Goal: Task Accomplishment & Management: Use online tool/utility

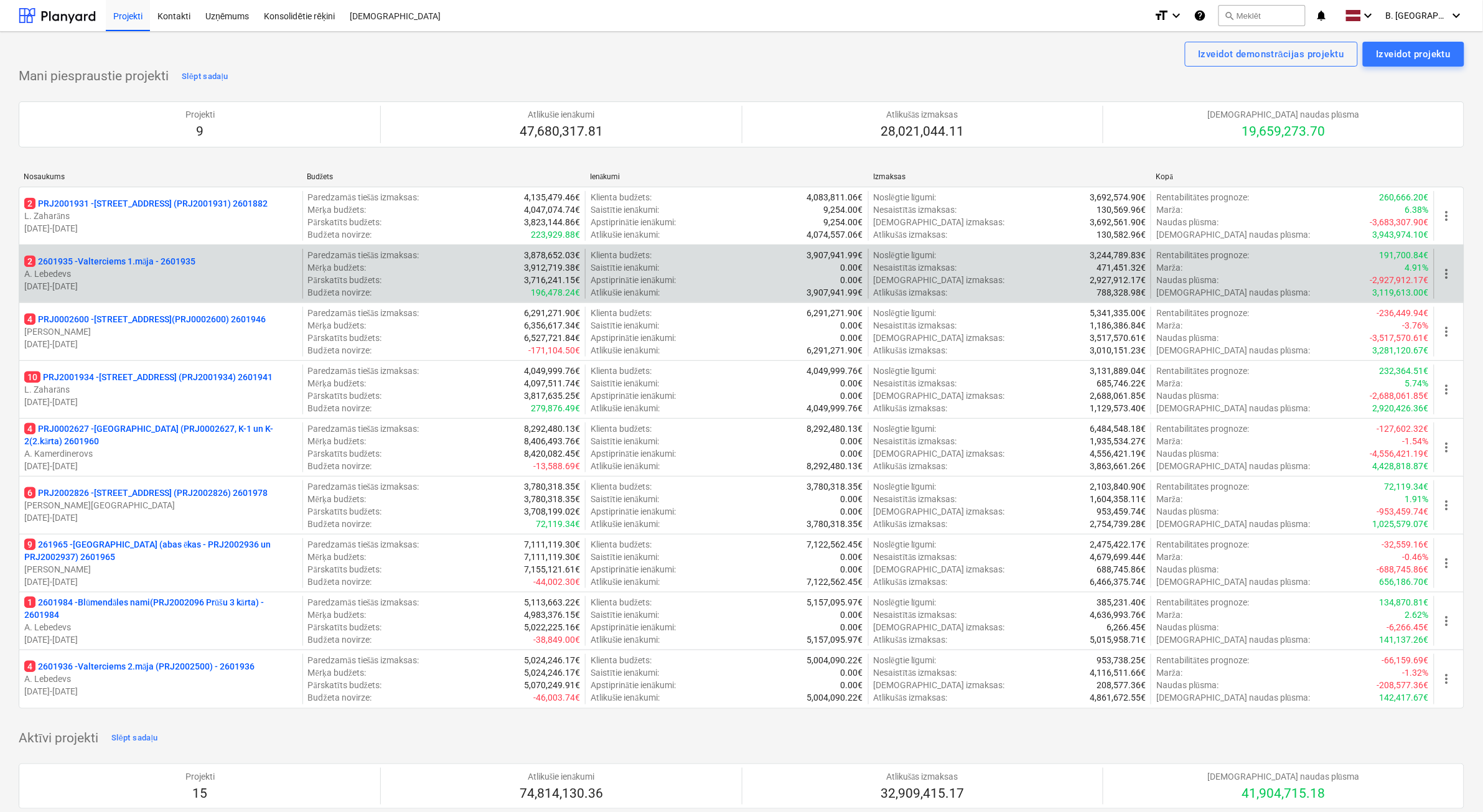
click at [170, 274] on p "A. Lebedevs" at bounding box center [160, 274] width 273 height 12
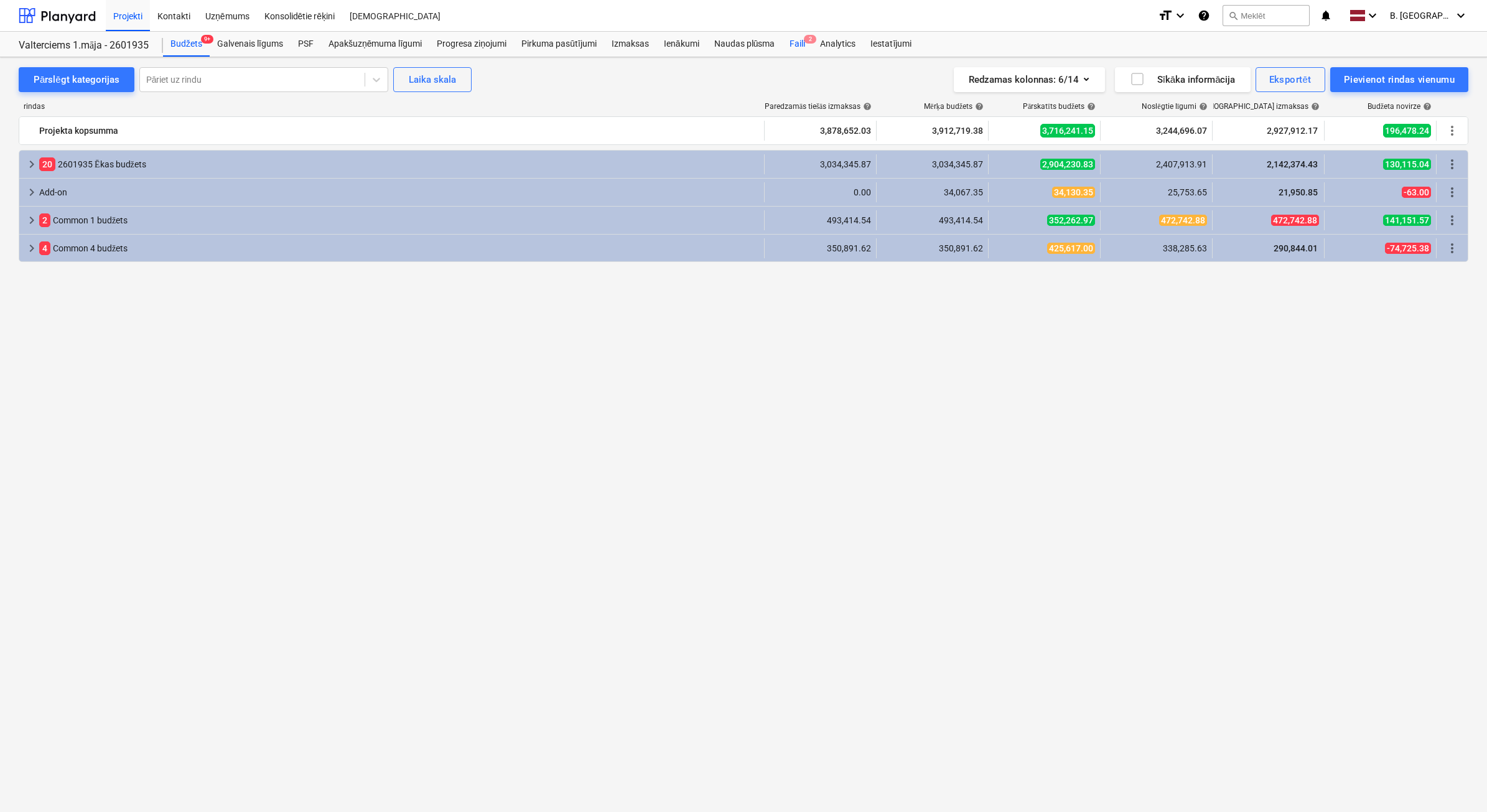
click at [800, 45] on div "Faili 2" at bounding box center [797, 44] width 30 height 25
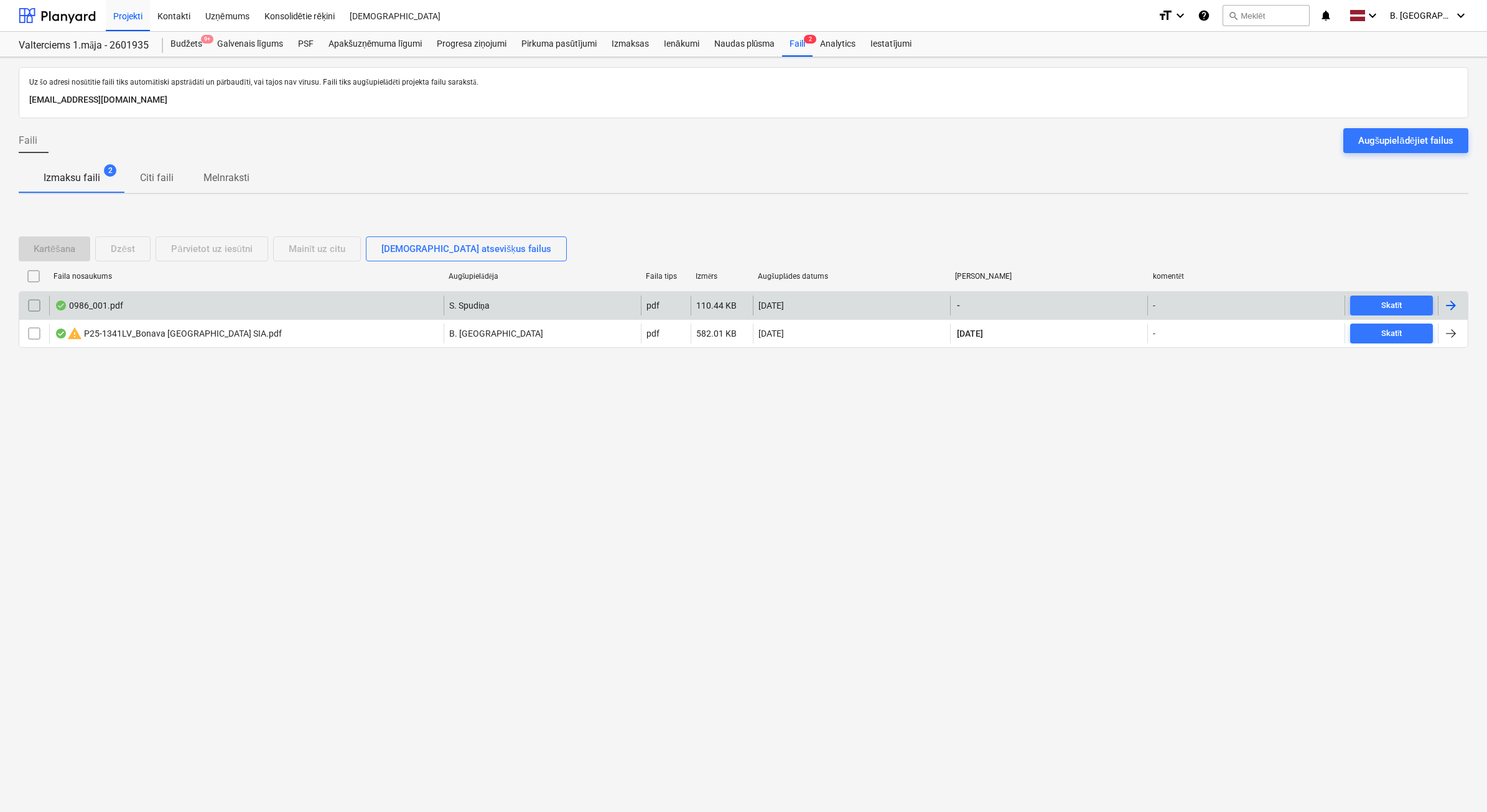
click at [218, 303] on div "0986_001.pdf" at bounding box center [246, 306] width 395 height 20
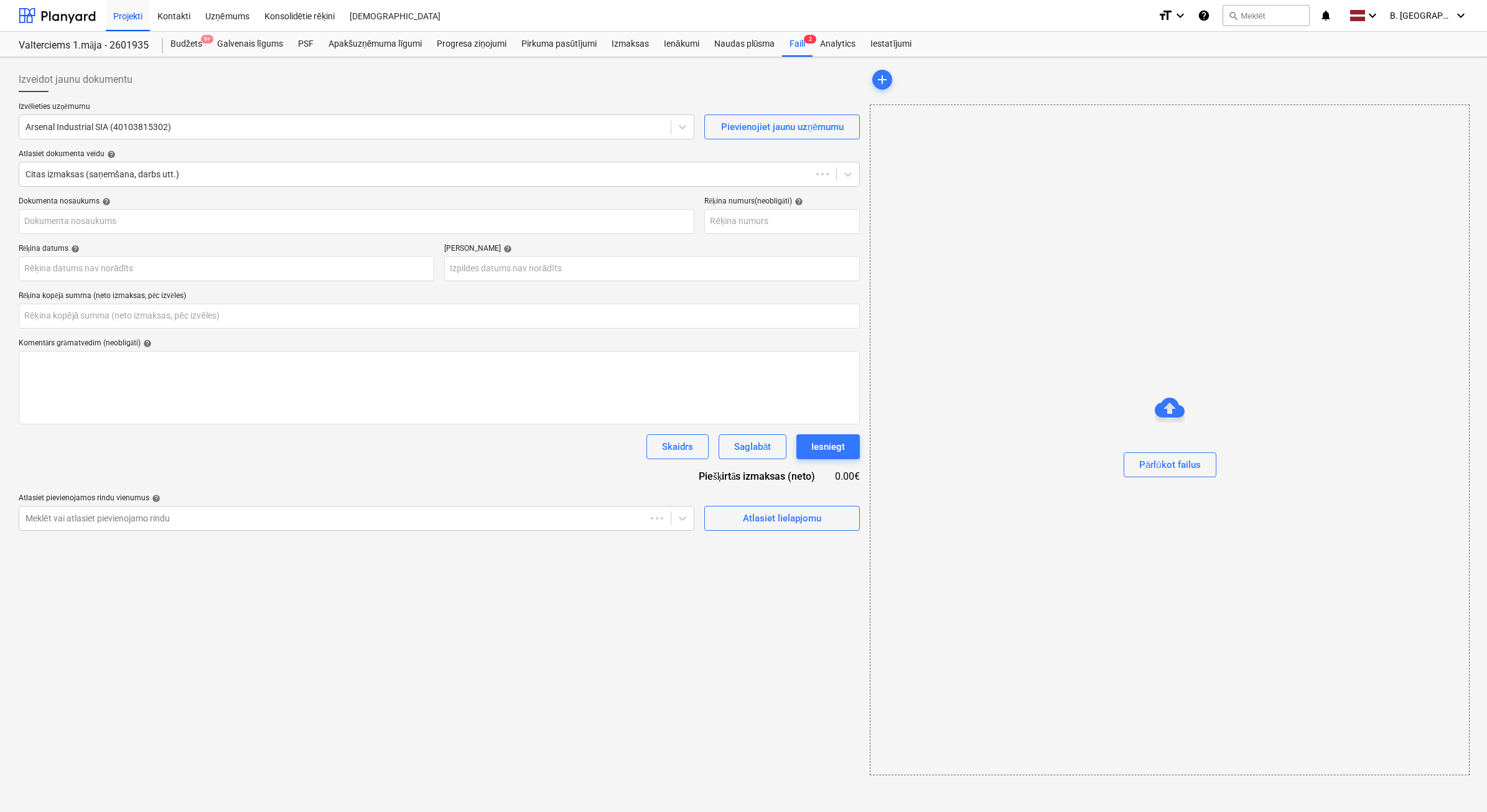
click at [218, 303] on input "text" at bounding box center [439, 316] width 841 height 25
type input "P25-1341LV"
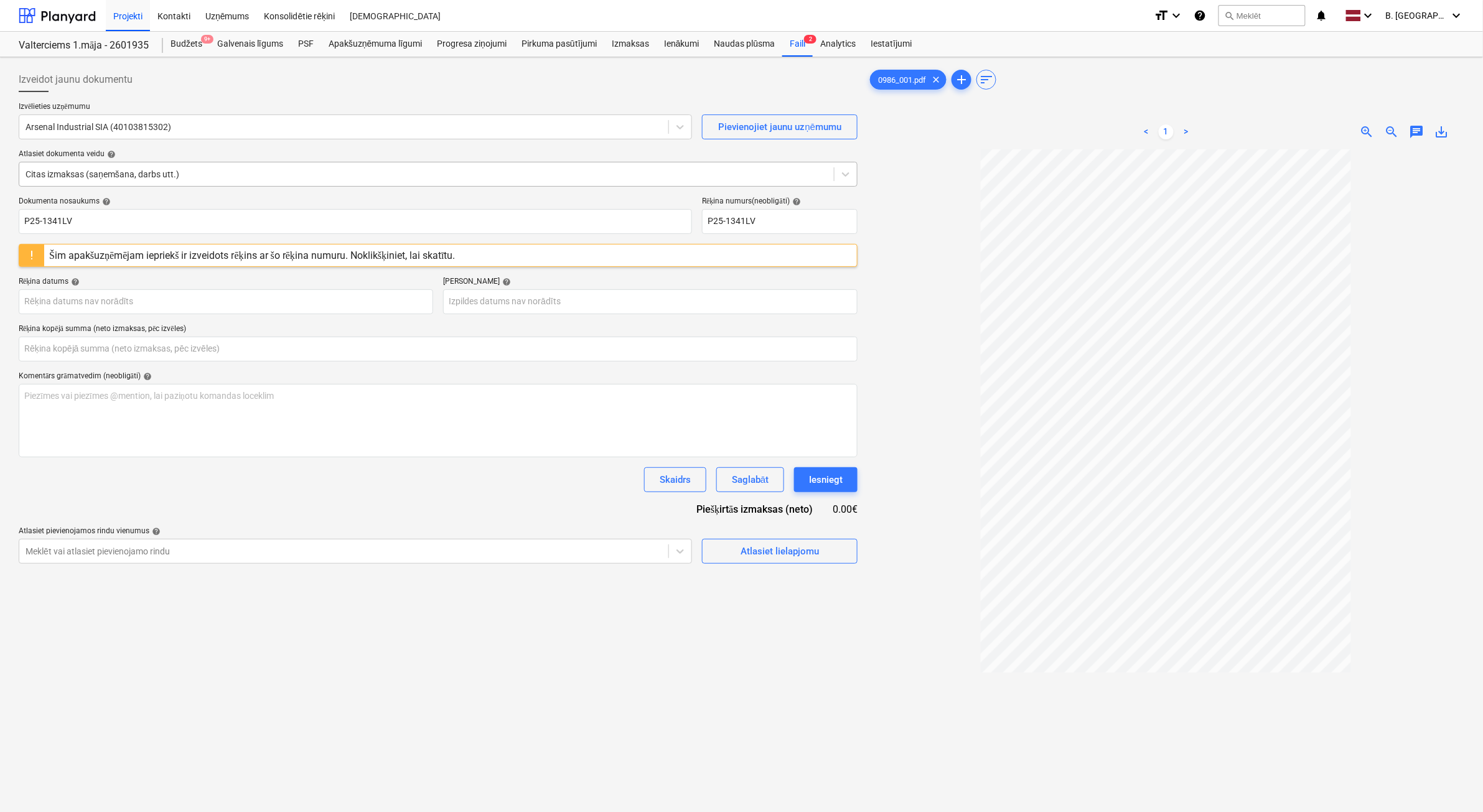
type input "0.00"
click at [149, 177] on div at bounding box center [426, 174] width 802 height 12
drag, startPoint x: 641, startPoint y: 736, endPoint x: 618, endPoint y: 710, distance: 34.7
click at [641, 735] on div "Izveidot jaunu dokumentu Izvēlieties uzņēmumu Arsenal Industrial SIA (401038153…" at bounding box center [438, 496] width 849 height 869
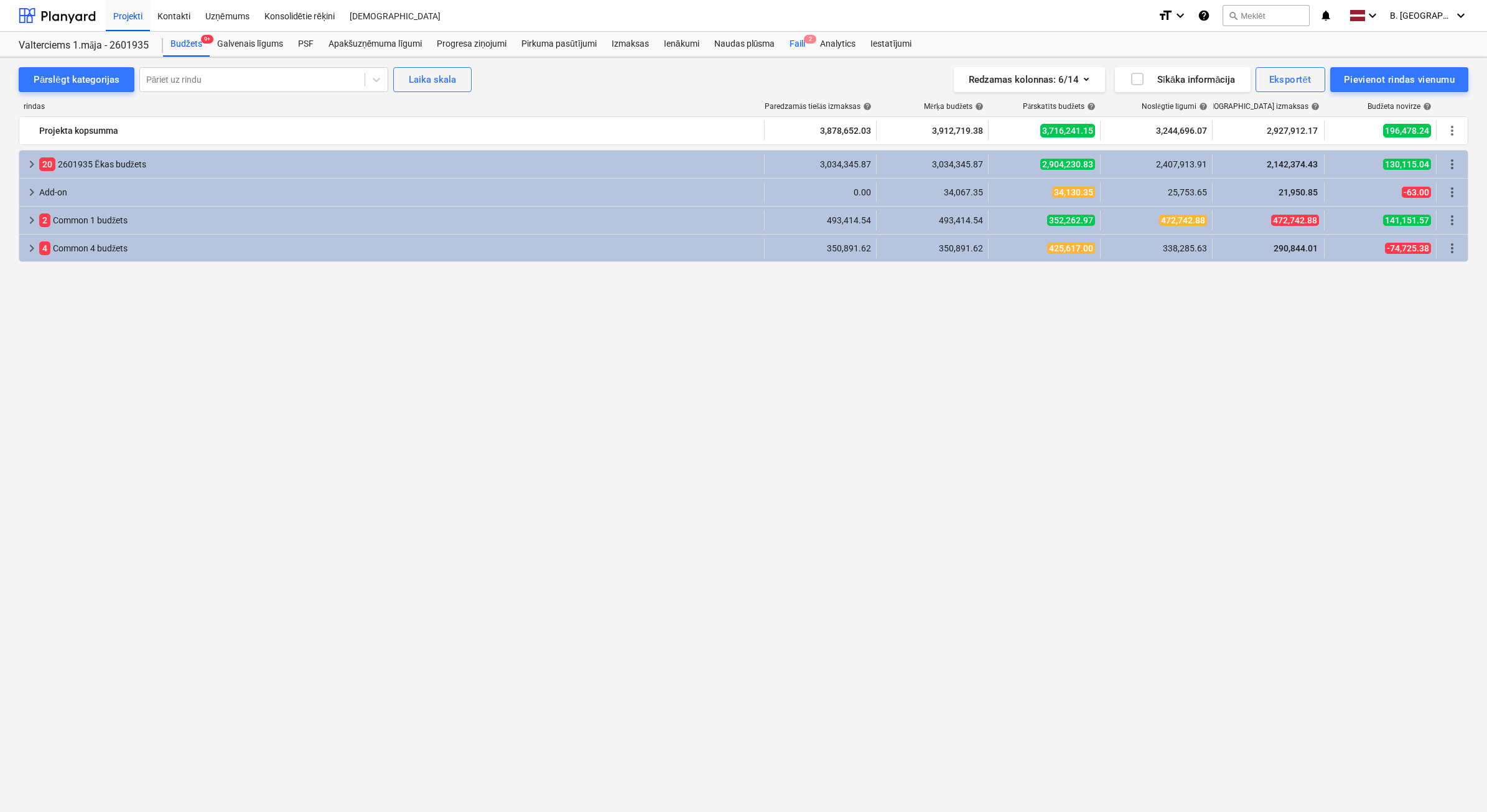
click at [801, 45] on div "Faili 2" at bounding box center [797, 44] width 30 height 25
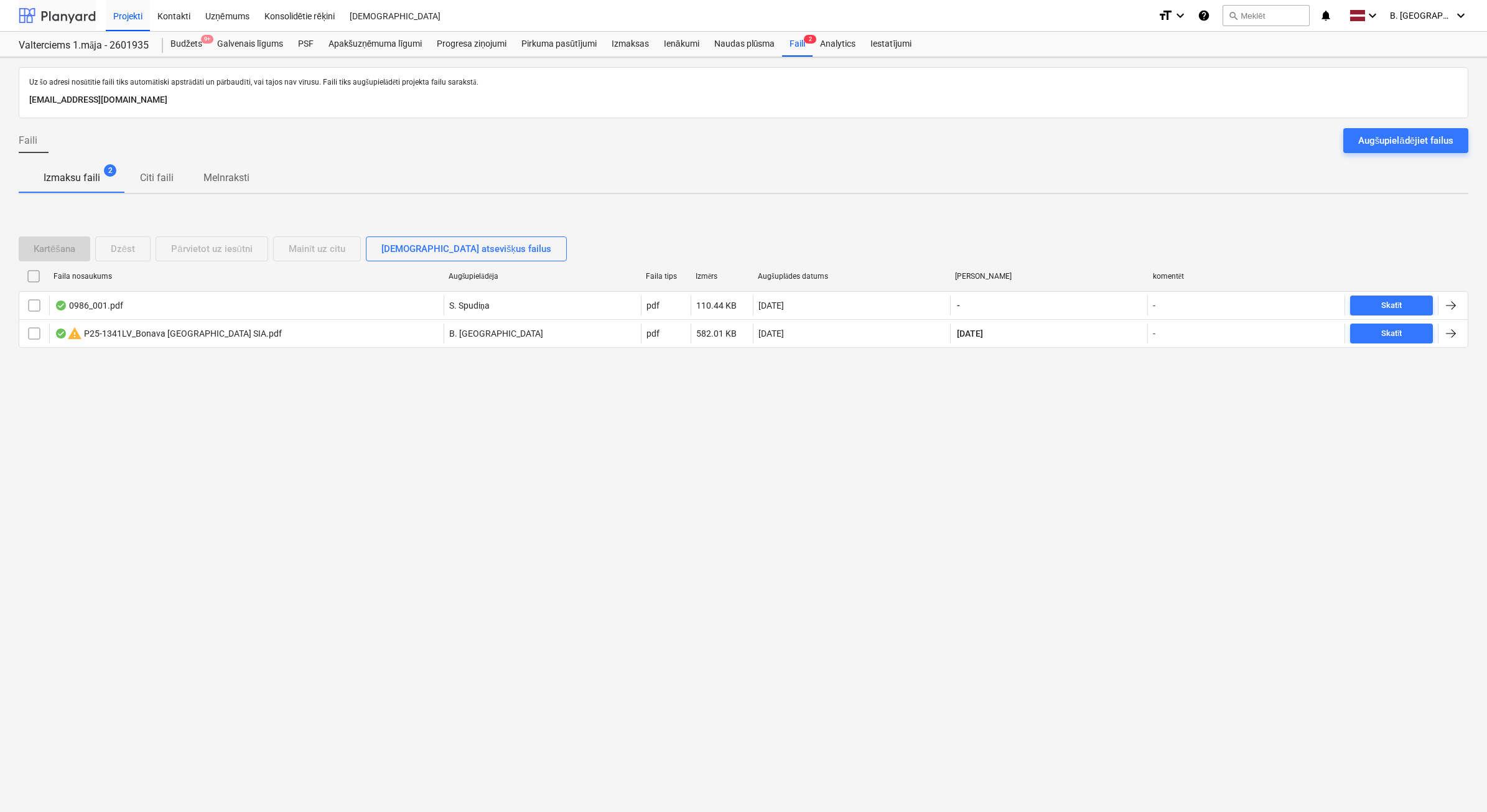
click at [60, 8] on div at bounding box center [57, 16] width 77 height 31
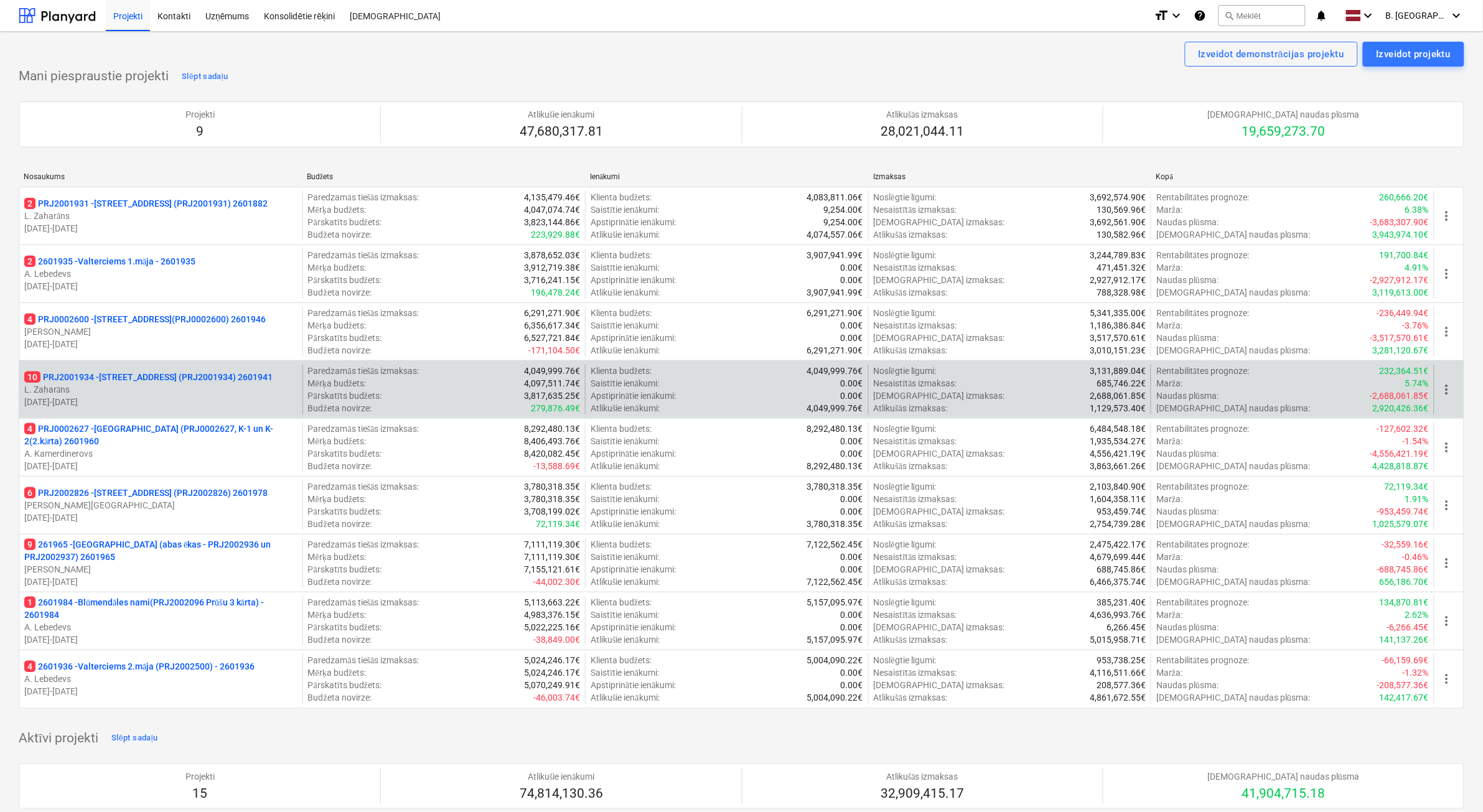
click at [209, 403] on p "[DATE] - [DATE]" at bounding box center [160, 402] width 273 height 12
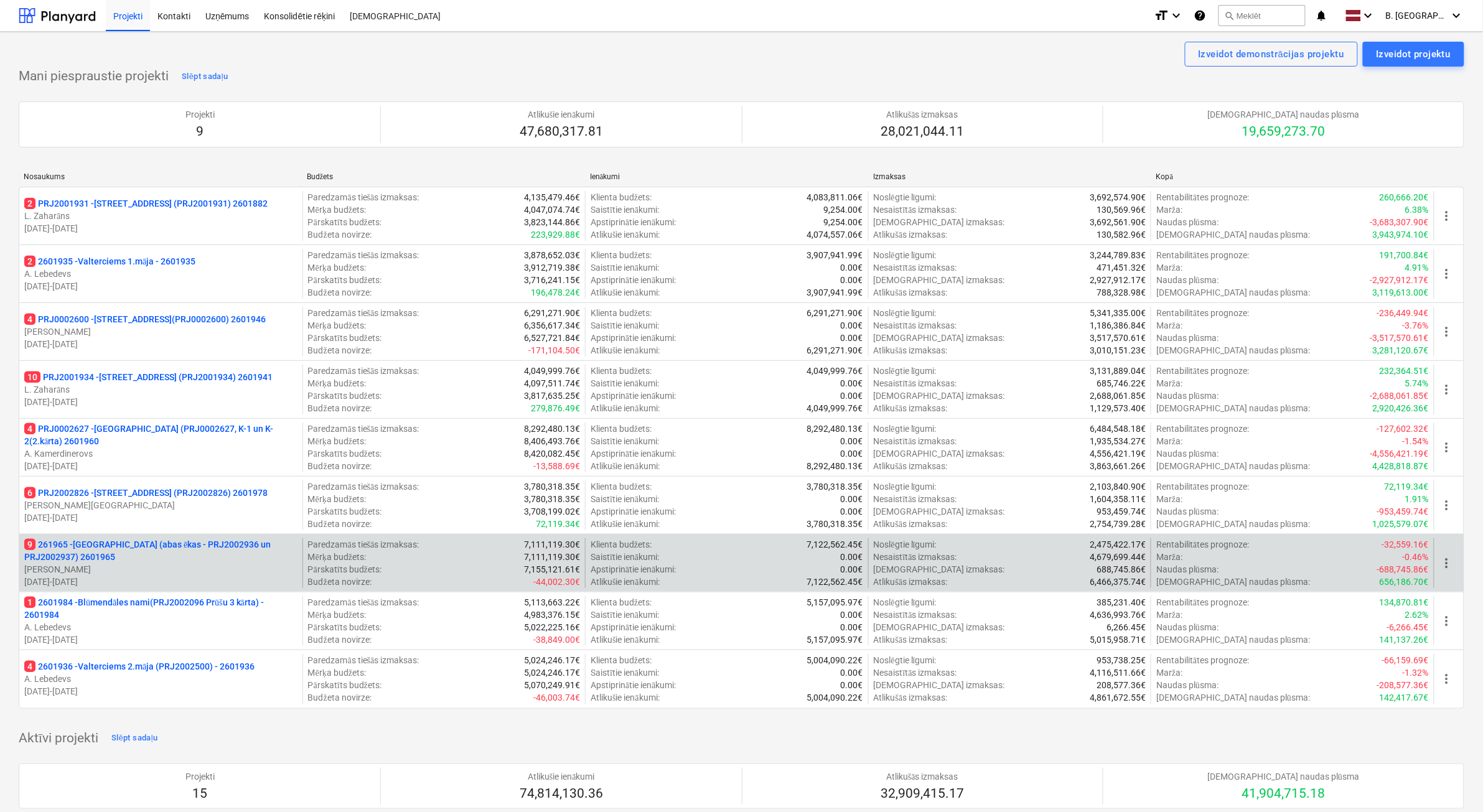
click at [240, 554] on p "9 261965 - [GEOGRAPHIC_DATA] (abas ēkas - PRJ2002936 un PRJ2002937) 2601965" at bounding box center [160, 551] width 273 height 25
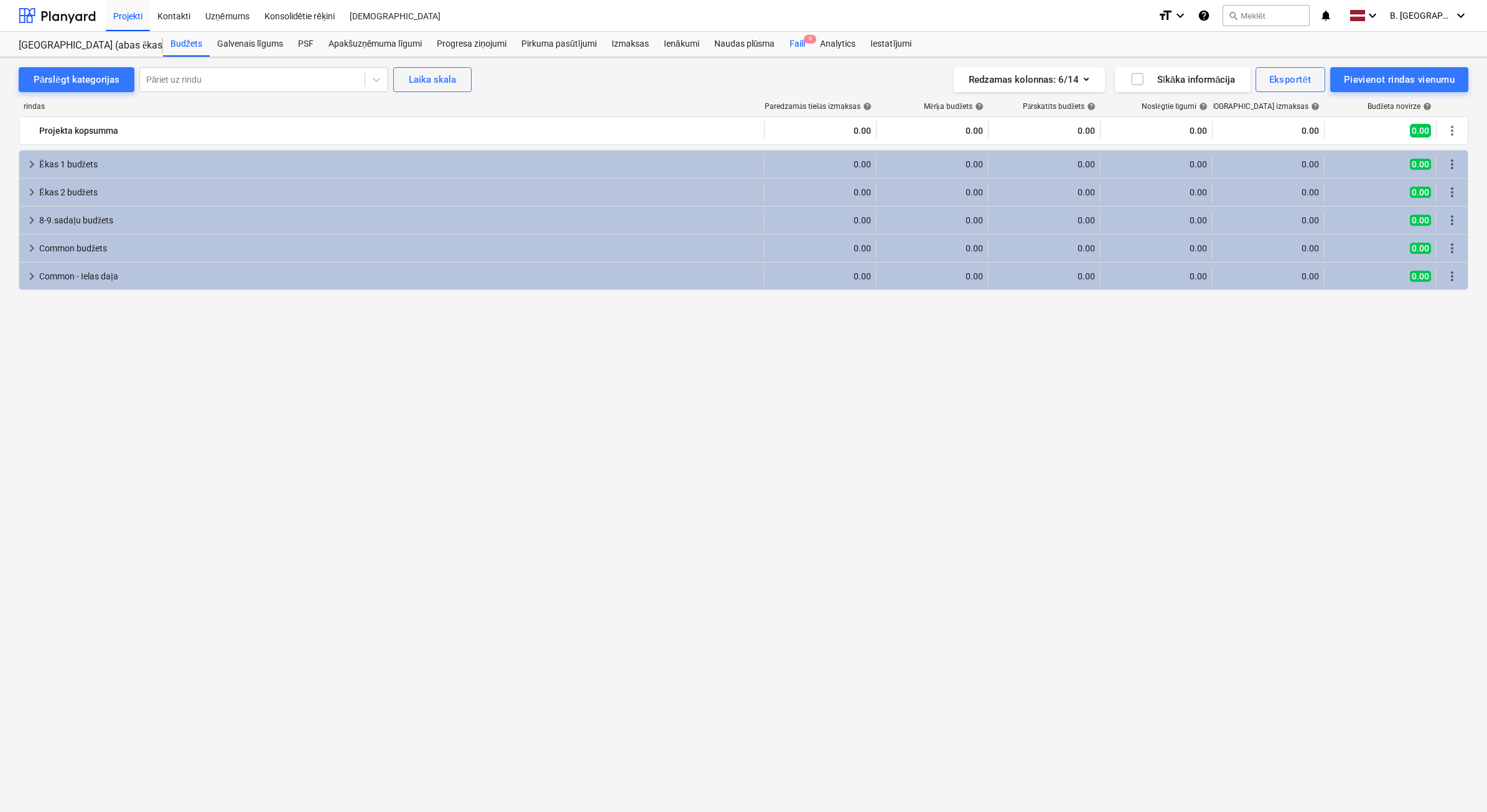
click at [797, 47] on div "Faili 9" at bounding box center [797, 44] width 30 height 25
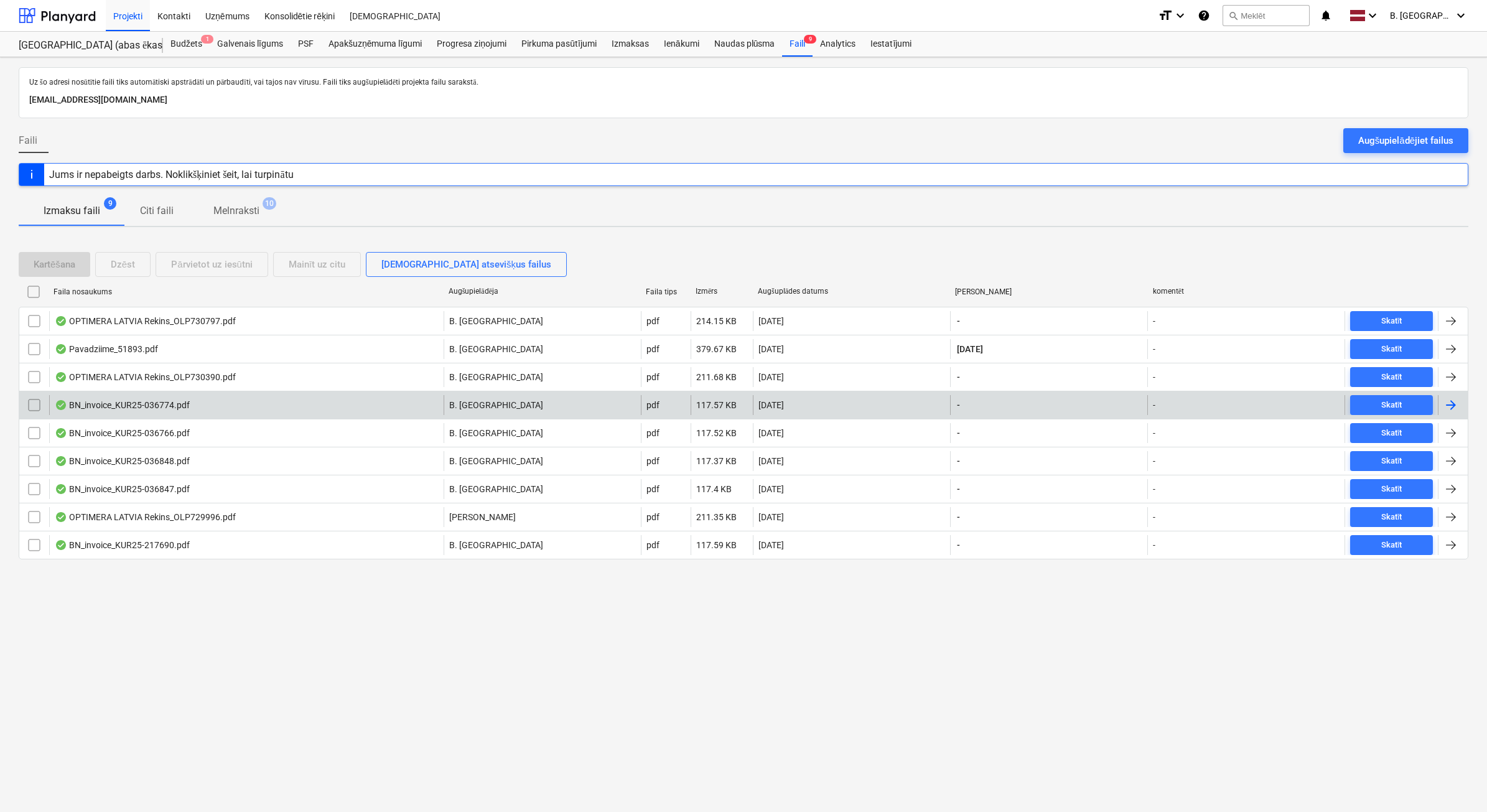
click at [148, 411] on div "BN_invoice_KUR25-036774.pdf" at bounding box center [246, 405] width 395 height 20
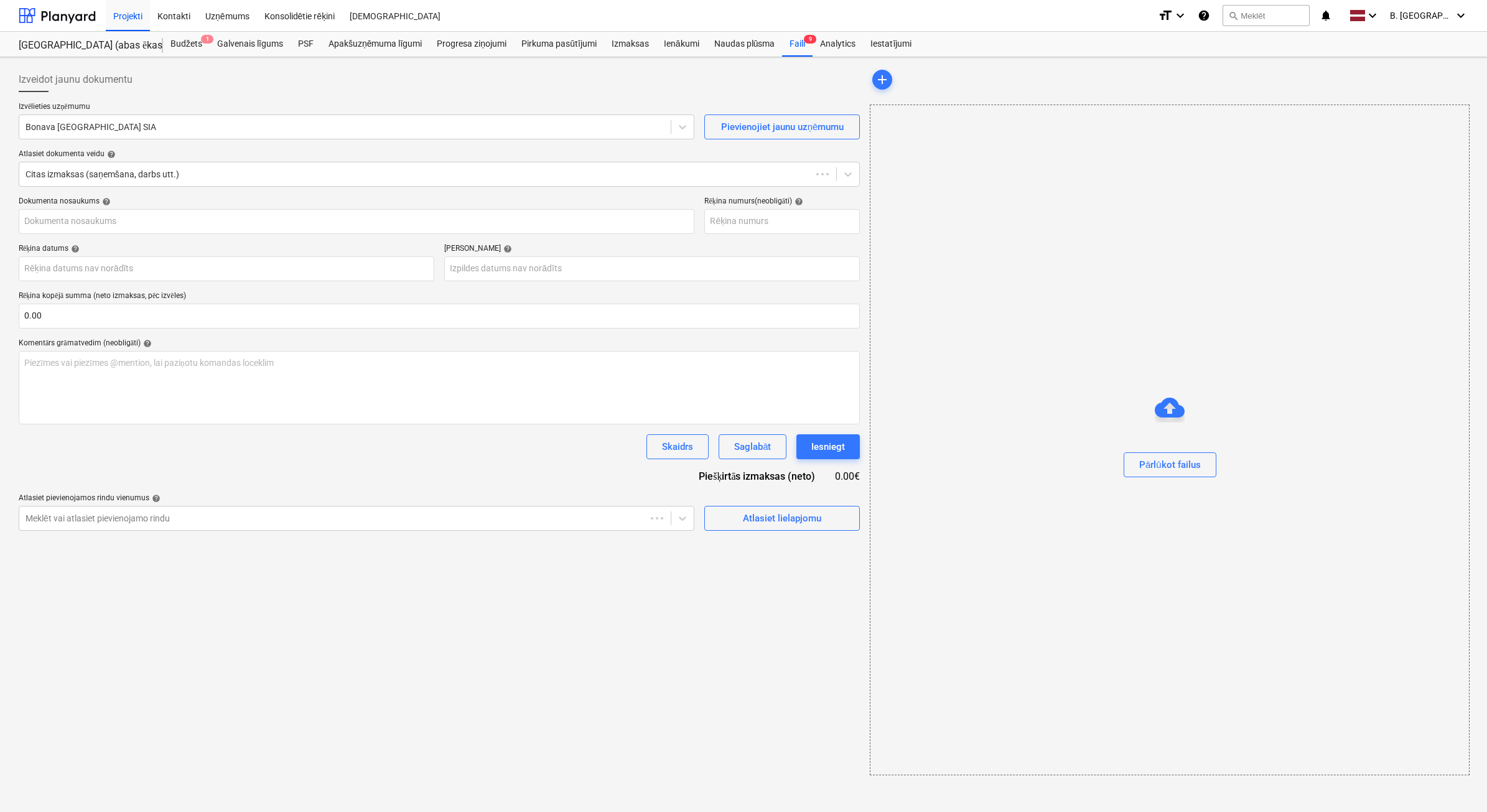
click at [148, 411] on div "Piezīmes vai piezīmes @mention, lai paziņotu komandas loceklim ﻿" at bounding box center [439, 387] width 841 height 73
type input "KUR25-036774"
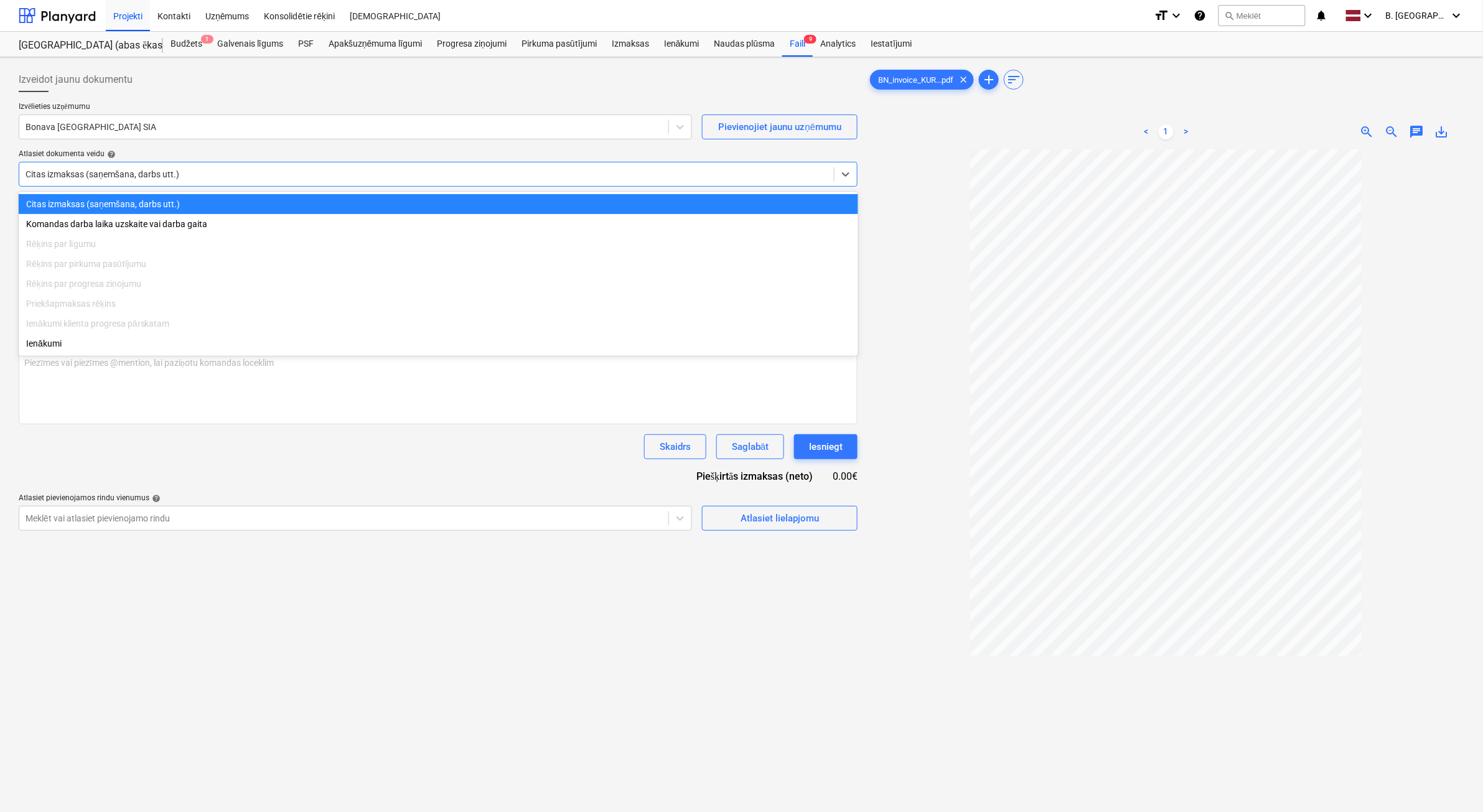
click at [234, 175] on div at bounding box center [426, 174] width 802 height 12
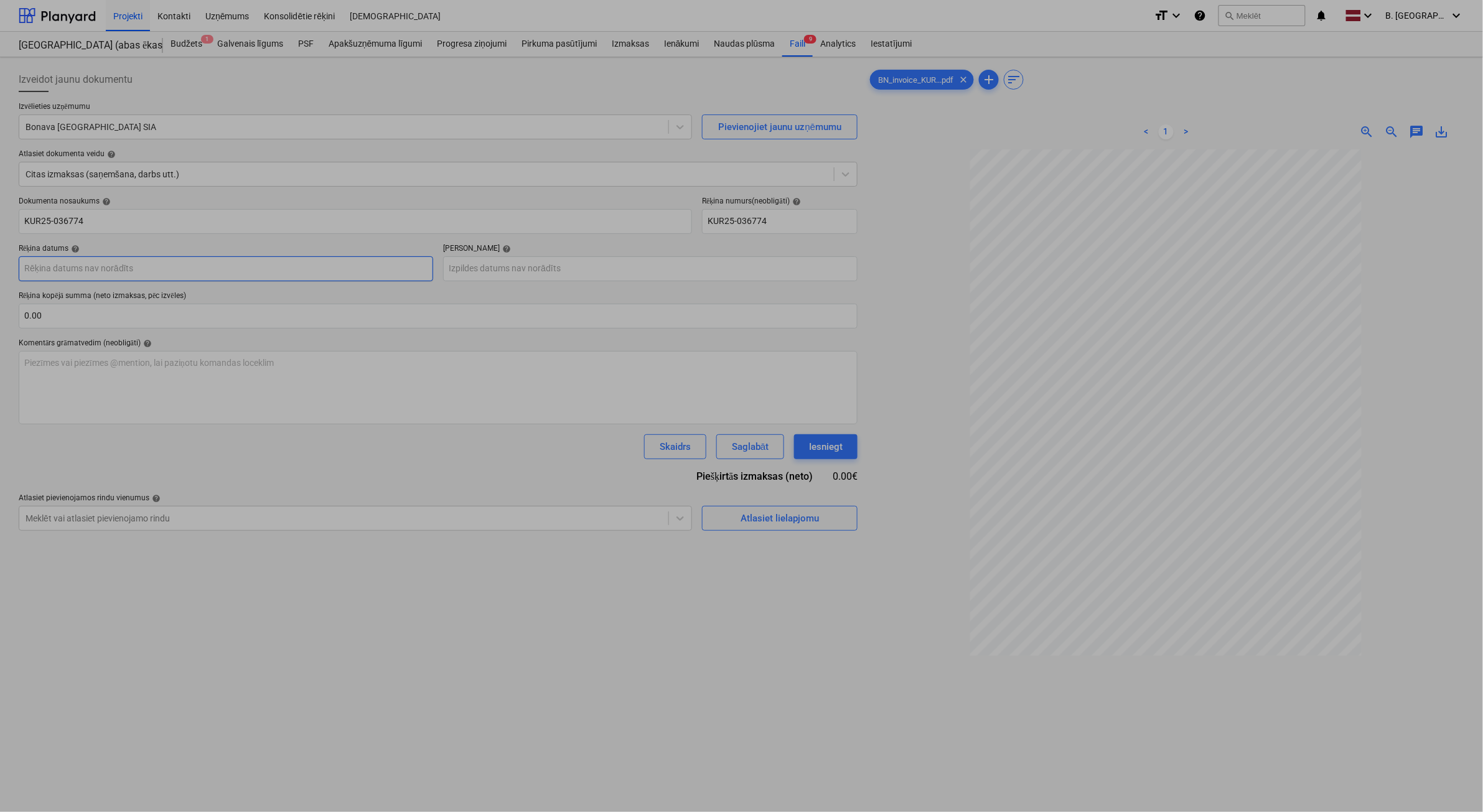
click at [247, 278] on body "Projekti Kontakti Uzņēmums Konsolidētie rēķini Iesūtne format_size keyboard_arr…" at bounding box center [742, 406] width 1483 height 812
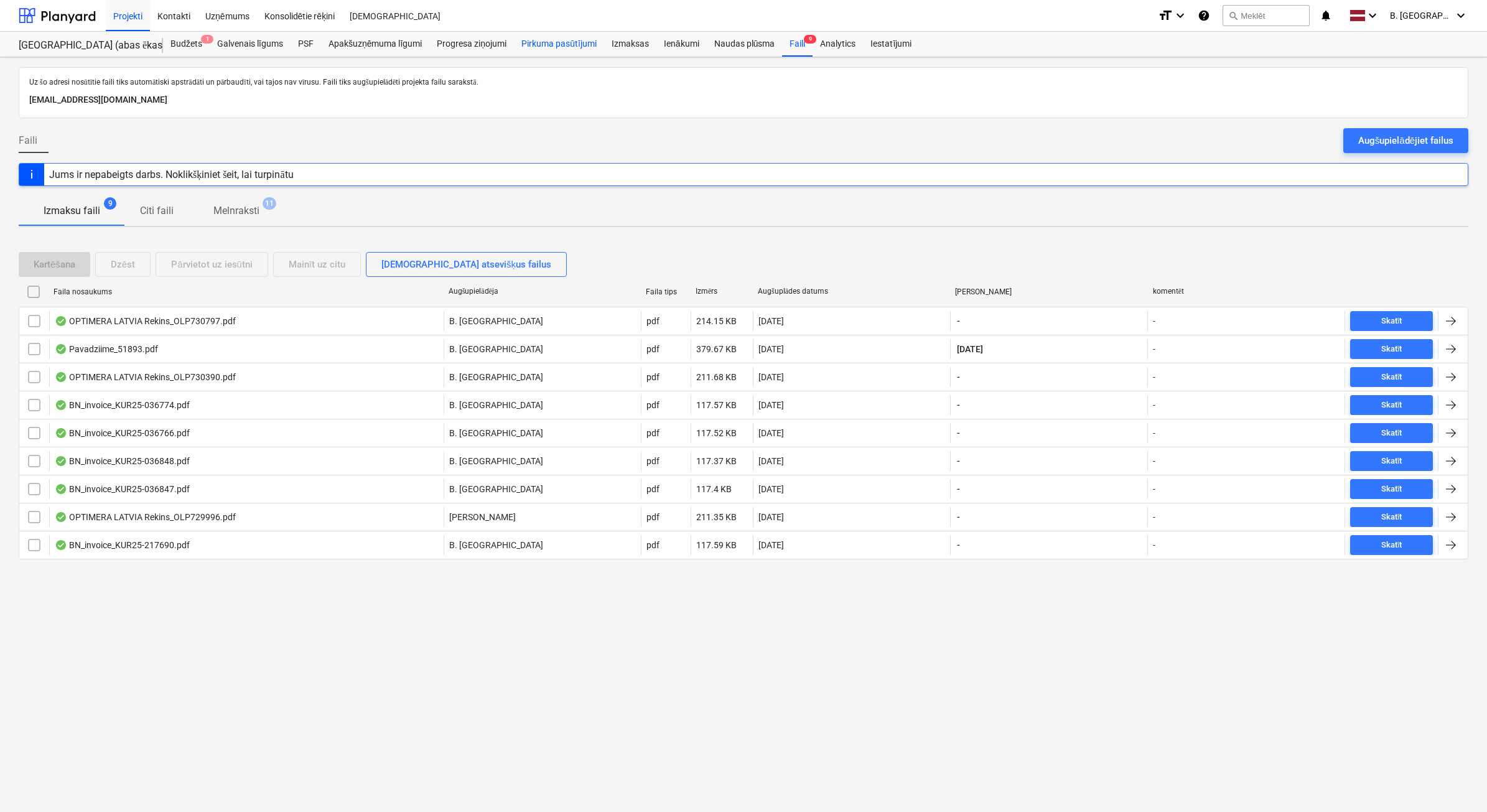
click at [588, 41] on div "Pirkuma pasūtījumi" at bounding box center [559, 44] width 90 height 25
